Goal: Find specific page/section: Find specific page/section

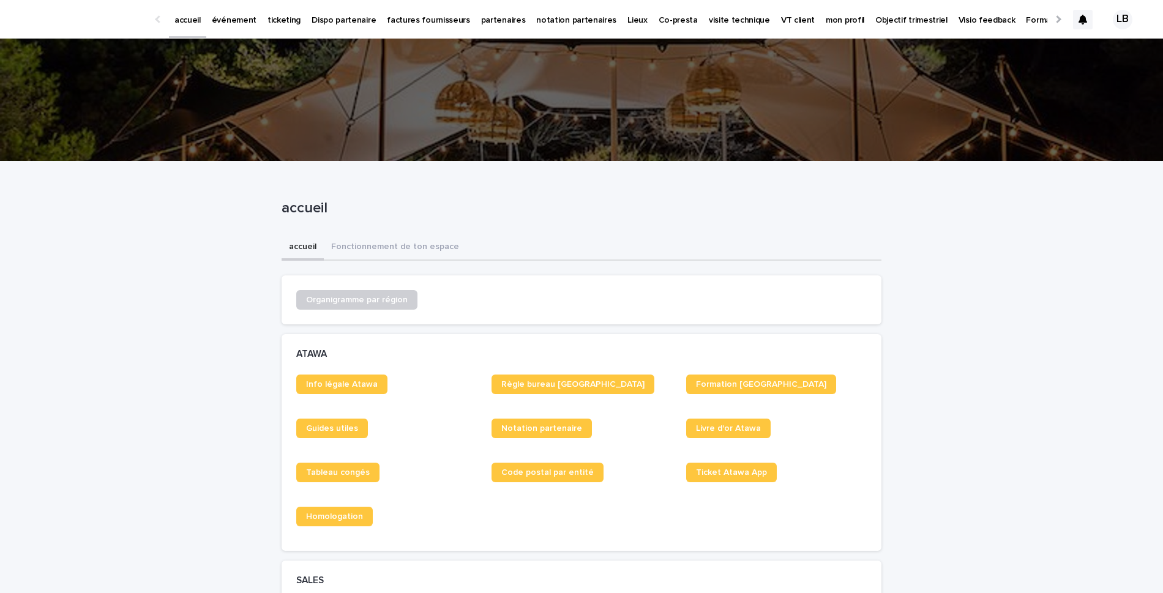
click at [234, 17] on p "événement" at bounding box center [234, 13] width 45 height 26
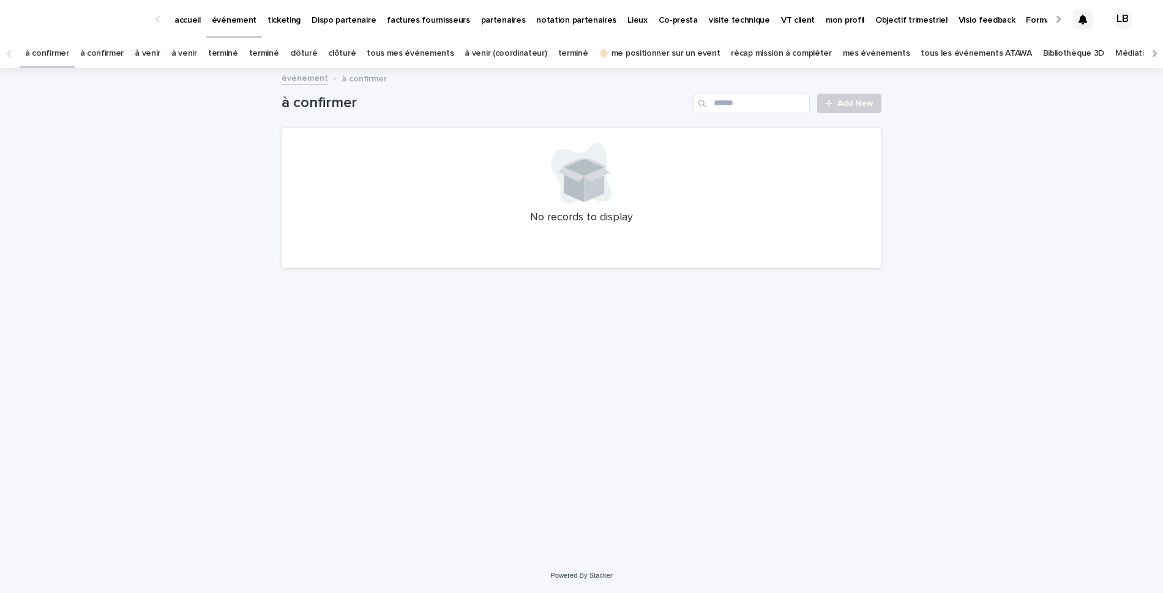
click at [920, 53] on link "tous les événements ATAWA" at bounding box center [975, 53] width 111 height 29
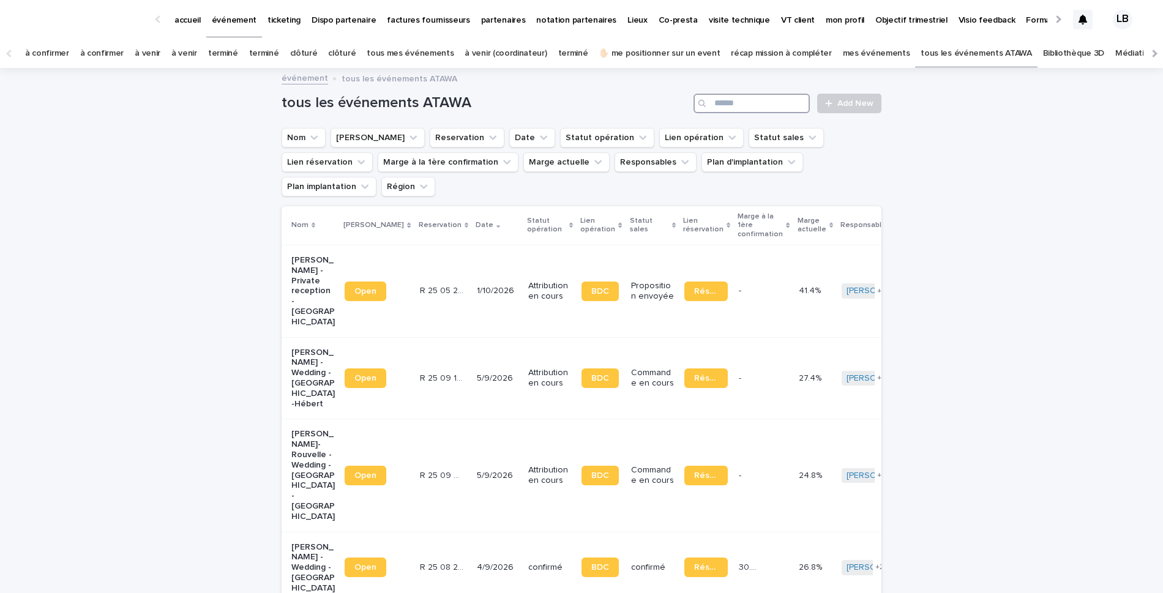
click at [755, 105] on input "Search" at bounding box center [751, 104] width 116 height 20
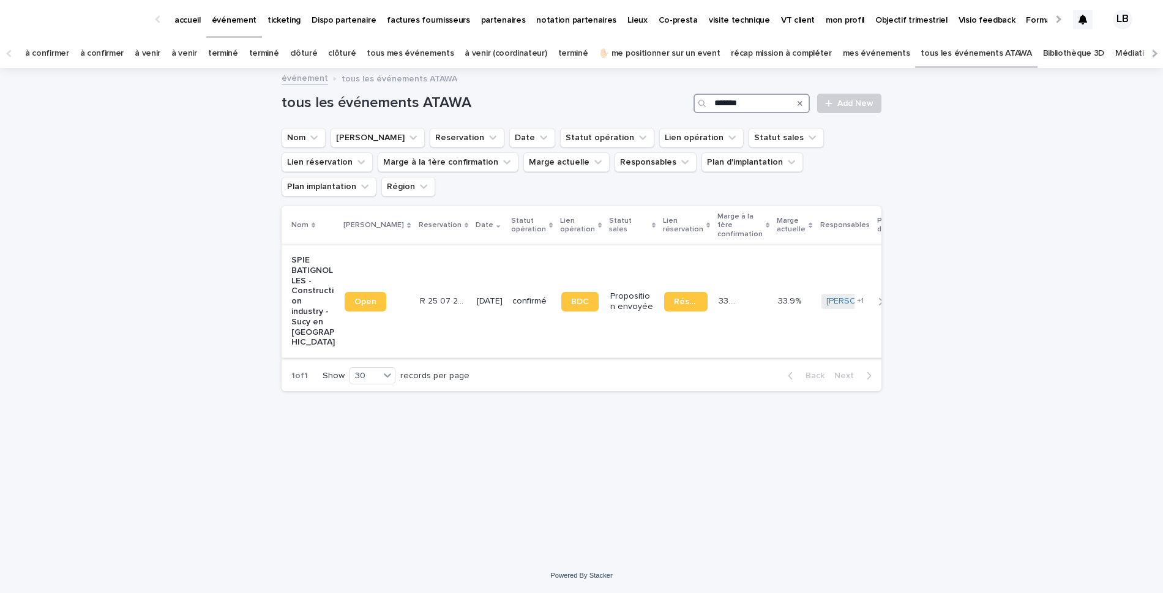
type input "*******"
click at [512, 296] on p "confirmé" at bounding box center [531, 301] width 39 height 10
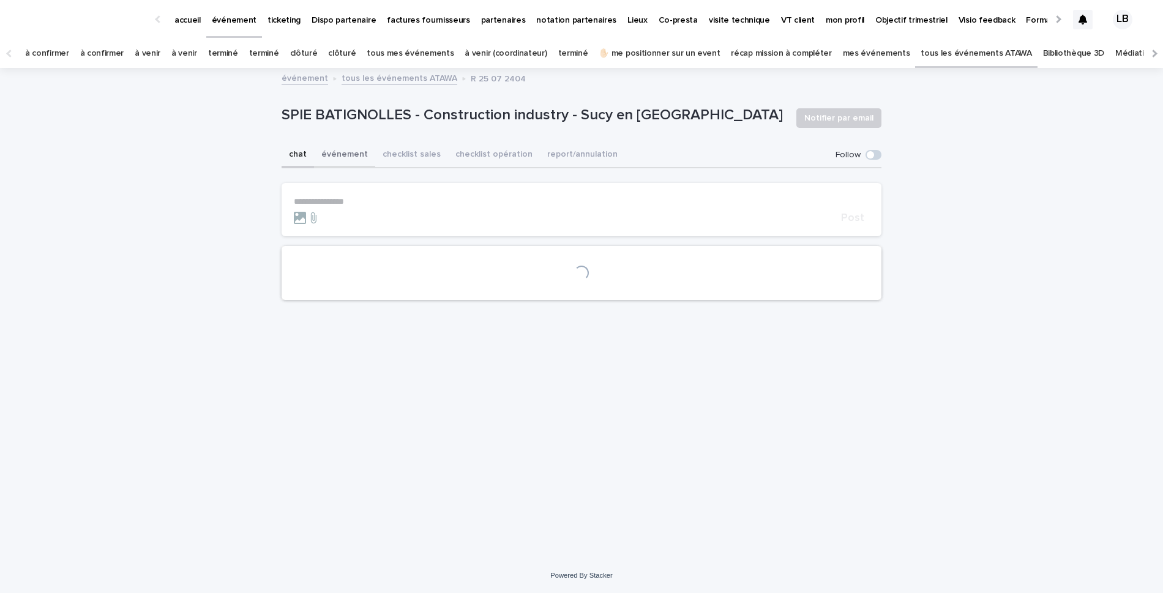
click at [338, 147] on button "événement" at bounding box center [344, 156] width 61 height 26
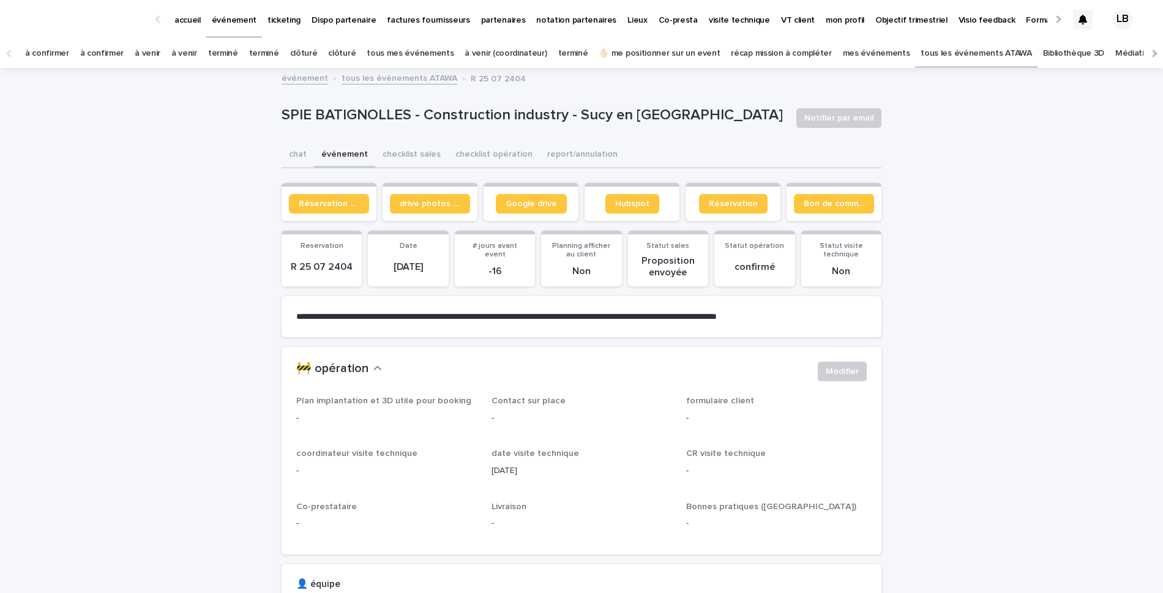
click at [393, 77] on link "tous les événements ATAWA" at bounding box center [399, 77] width 116 height 14
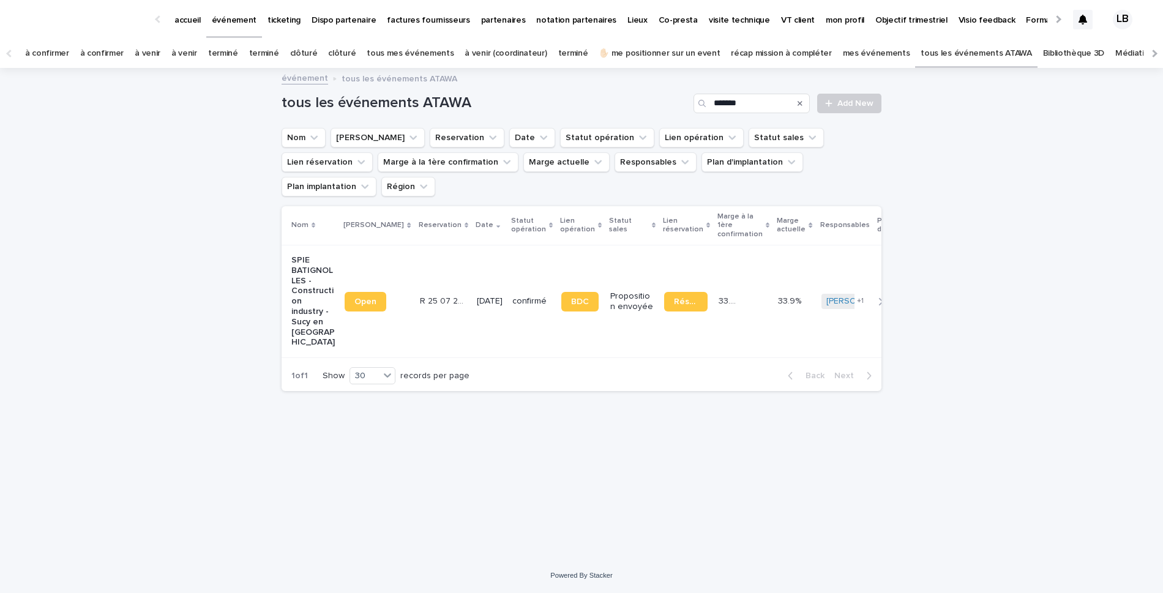
click at [610, 291] on p "Proposition envoyée" at bounding box center [631, 301] width 43 height 21
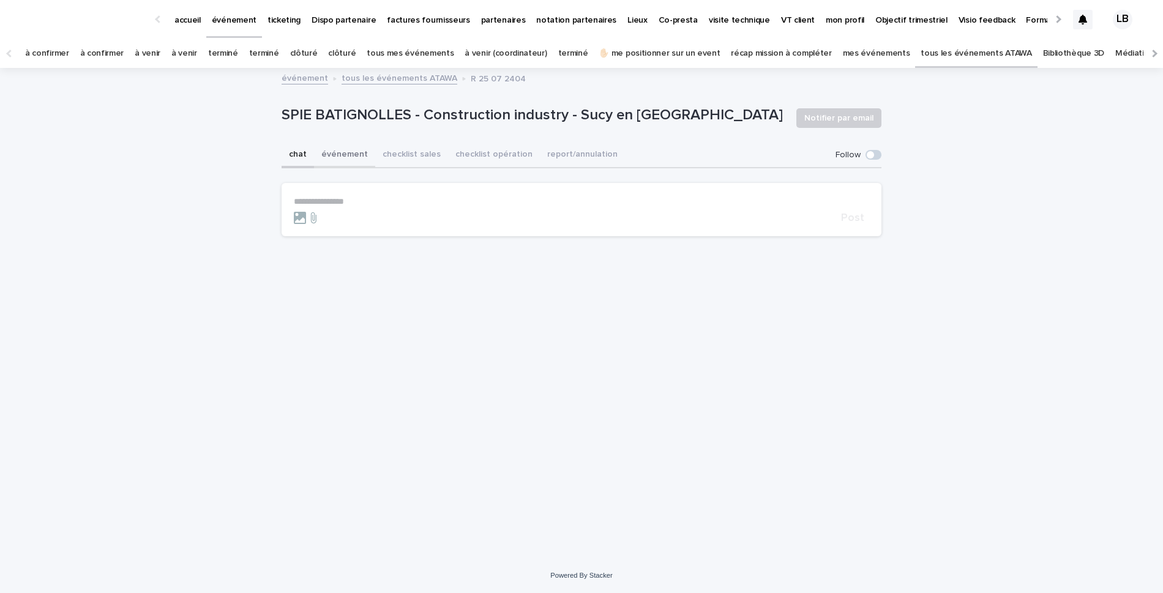
click at [351, 158] on button "événement" at bounding box center [344, 156] width 61 height 26
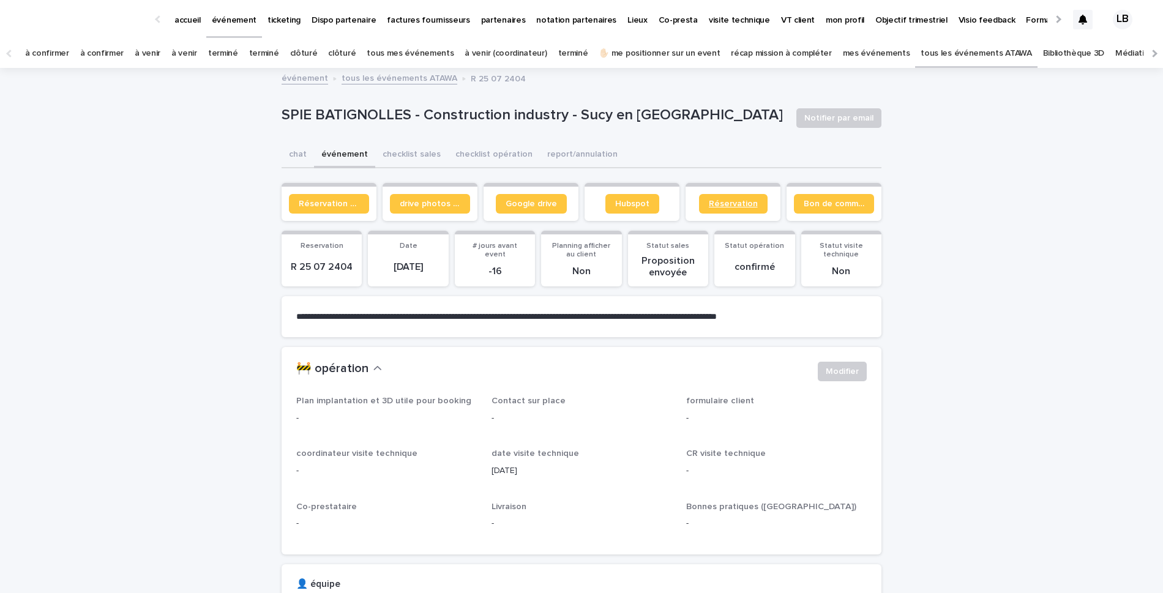
click at [724, 204] on span "Réservation" at bounding box center [733, 203] width 49 height 9
